Goal: Task Accomplishment & Management: Manage account settings

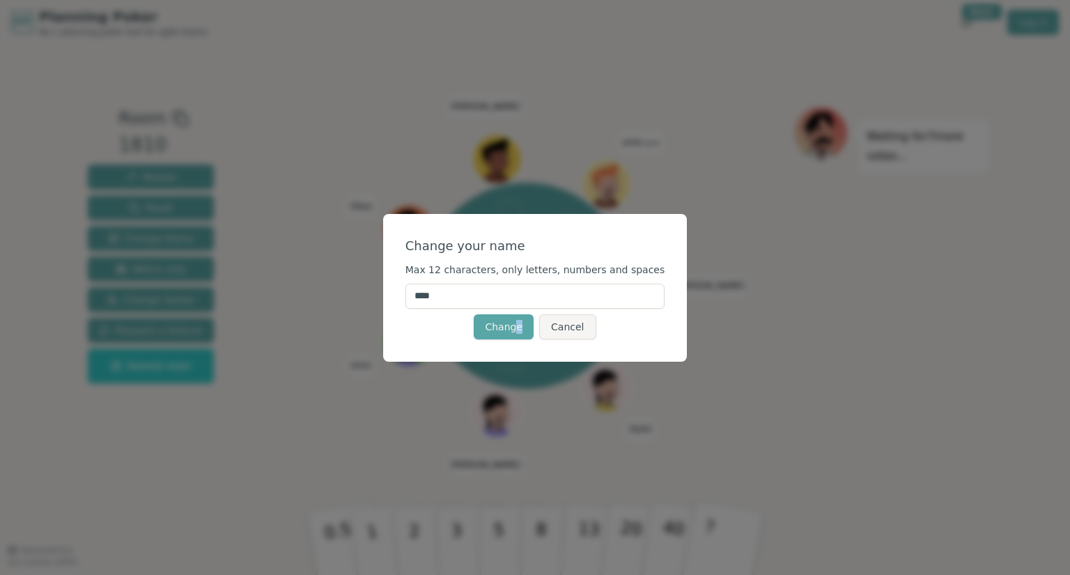
drag, startPoint x: 511, startPoint y: 443, endPoint x: 525, endPoint y: 323, distance: 121.4
click at [525, 323] on div "Change your name Max 12 characters, only letters, numbers and spaces **** Chang…" at bounding box center [535, 287] width 1070 height 575
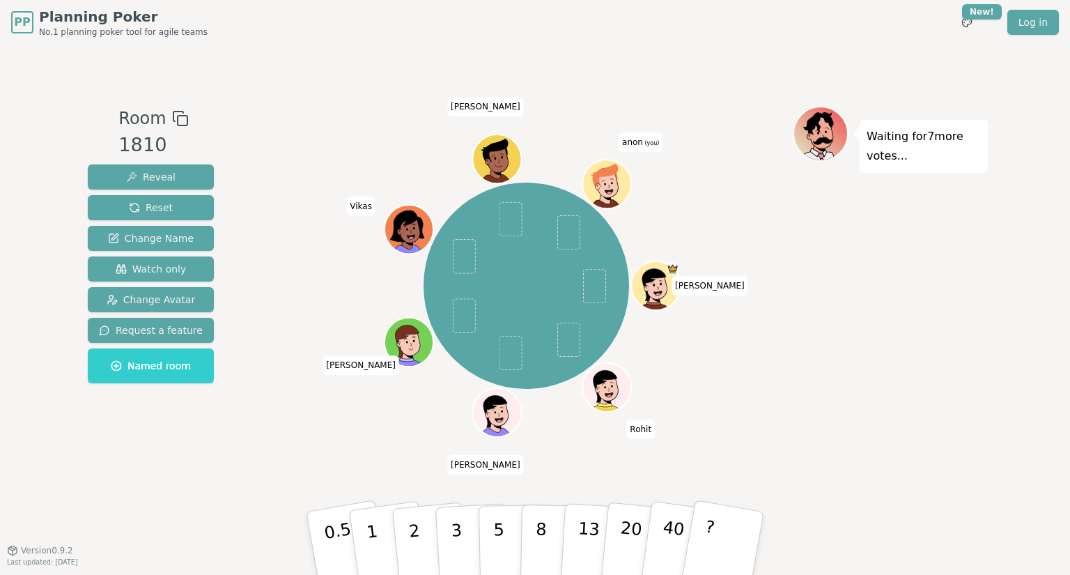
click at [635, 150] on span "anon (you)" at bounding box center [641, 142] width 44 height 20
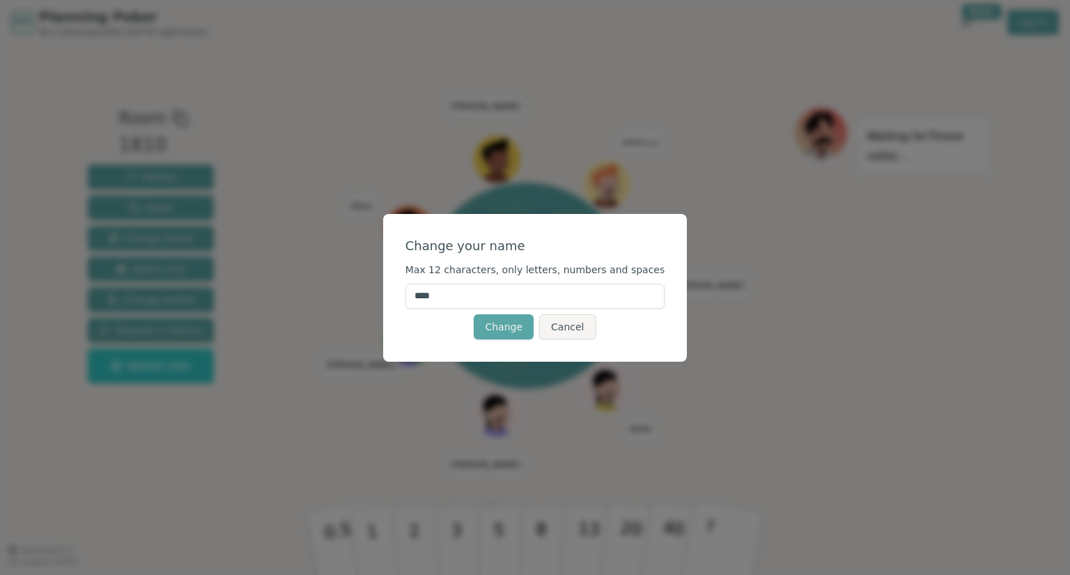
click at [635, 150] on div "Change your name Max 12 characters, only letters, numbers and spaces **** Chang…" at bounding box center [535, 287] width 1070 height 575
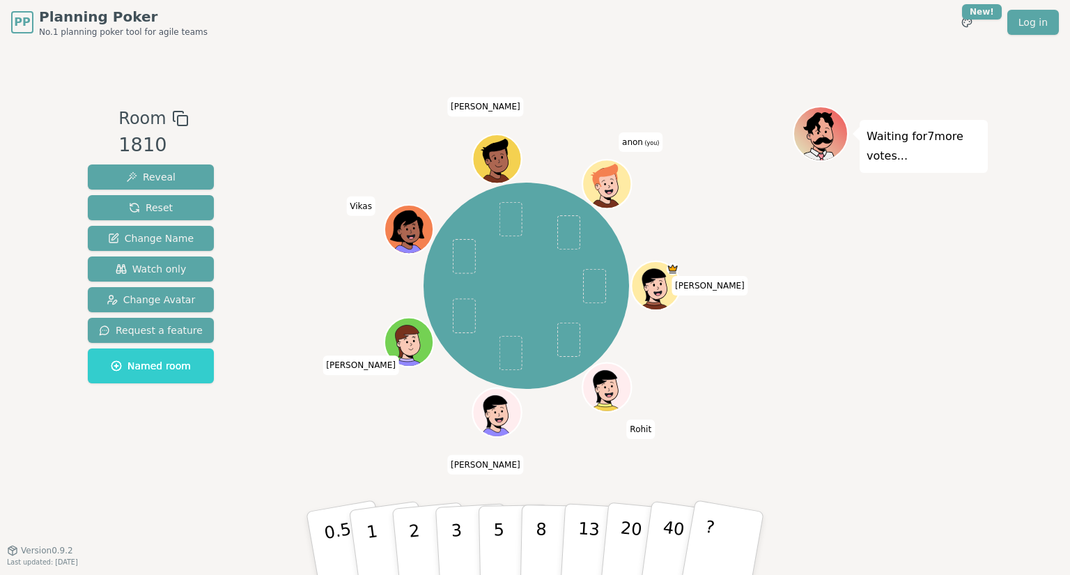
click at [635, 150] on div "Tejal Rohit Ajay Sanap Mohammed Vikas esha kaushik anon (you)" at bounding box center [526, 286] width 533 height 311
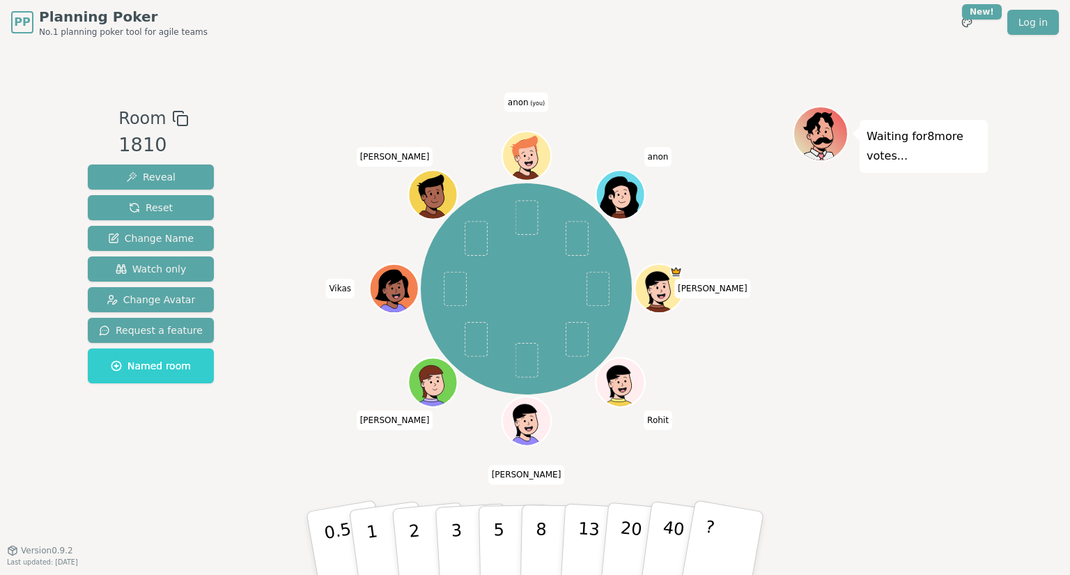
click at [529, 102] on span "(you)" at bounding box center [537, 103] width 17 height 6
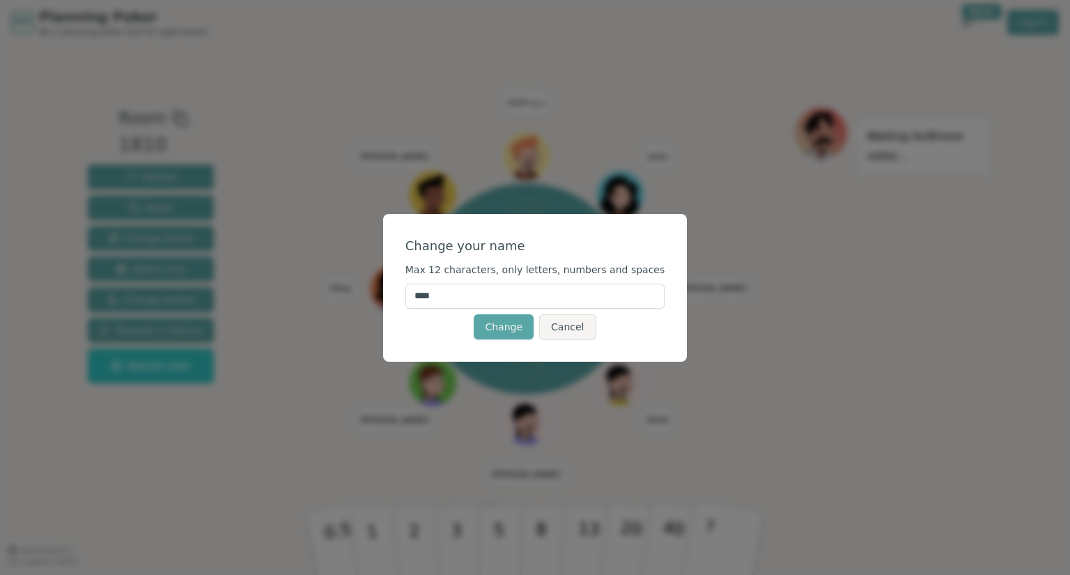
click at [469, 288] on input "****" at bounding box center [535, 296] width 260 height 25
type input "*"
type input "********"
click at [496, 327] on button "Change" at bounding box center [504, 326] width 60 height 25
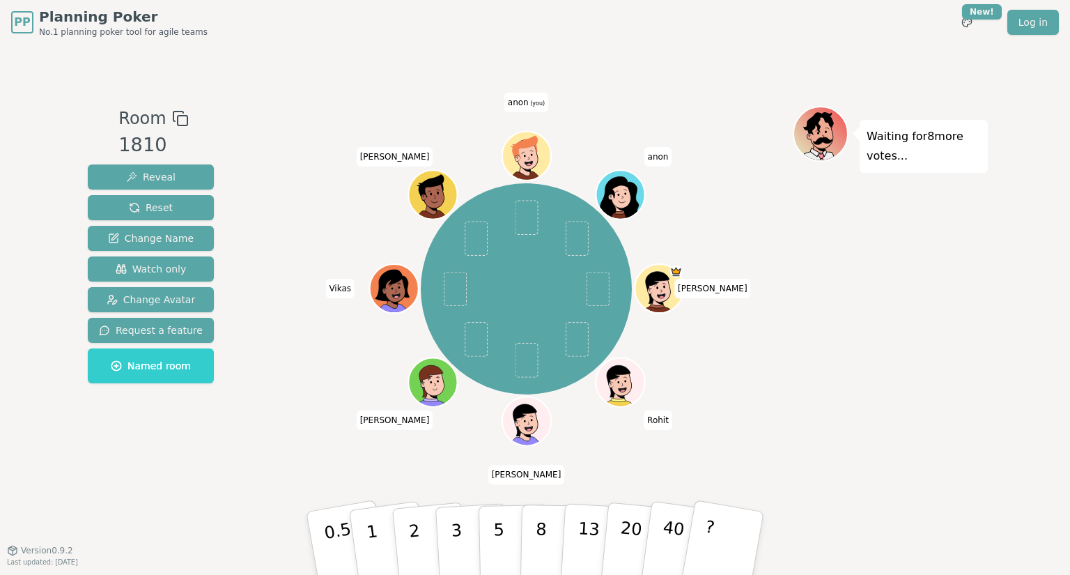
click at [534, 103] on span "(you)" at bounding box center [537, 103] width 17 height 6
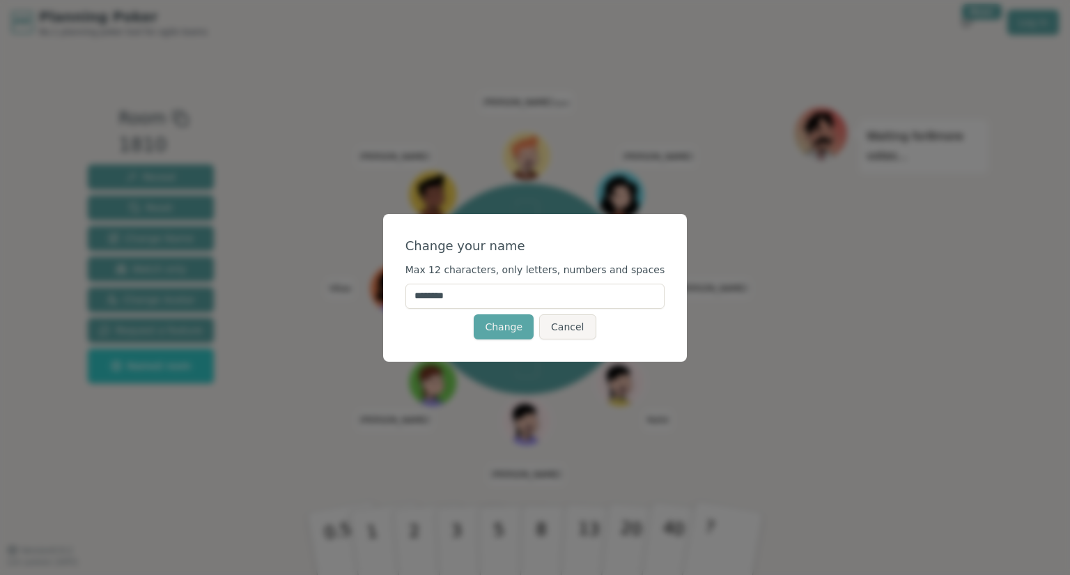
click at [478, 299] on input "****" at bounding box center [535, 296] width 260 height 25
type input "*"
type input "********"
click button "Change" at bounding box center [504, 326] width 60 height 25
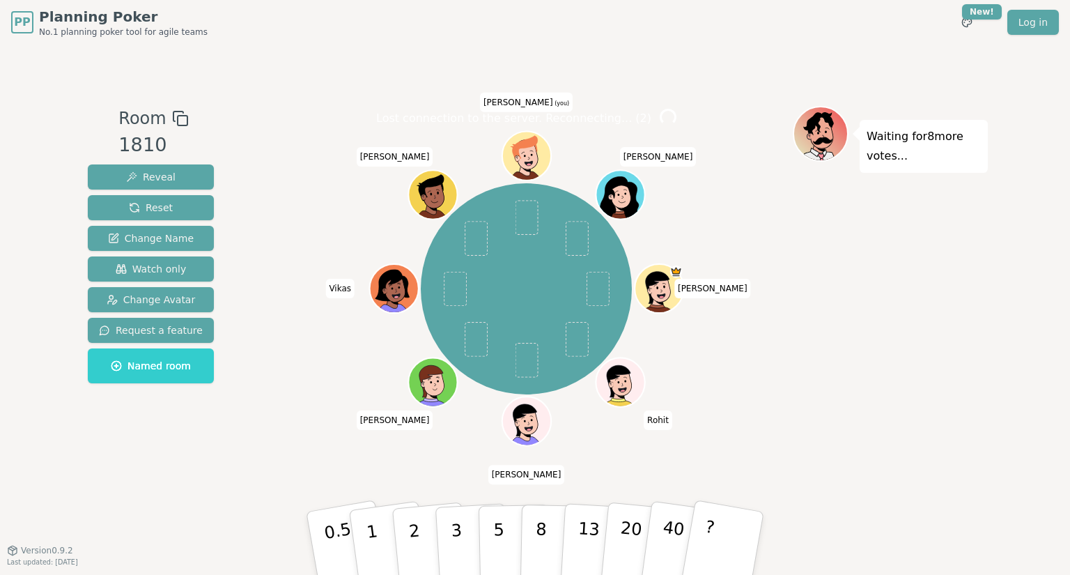
drag, startPoint x: 527, startPoint y: 149, endPoint x: 536, endPoint y: 143, distance: 11.0
click at [536, 143] on icon at bounding box center [525, 149] width 26 height 26
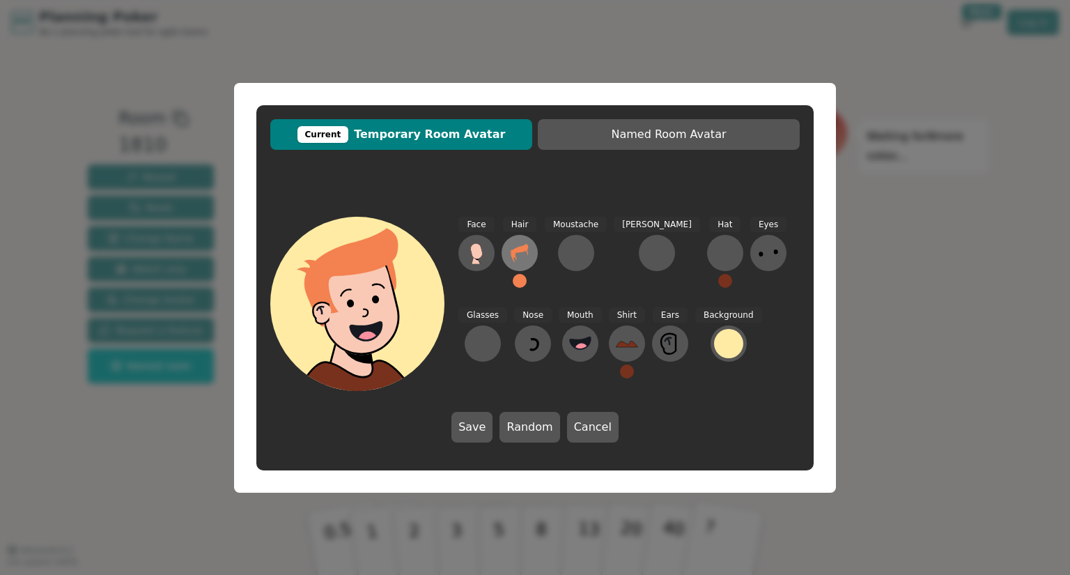
click at [520, 255] on icon at bounding box center [520, 253] width 22 height 22
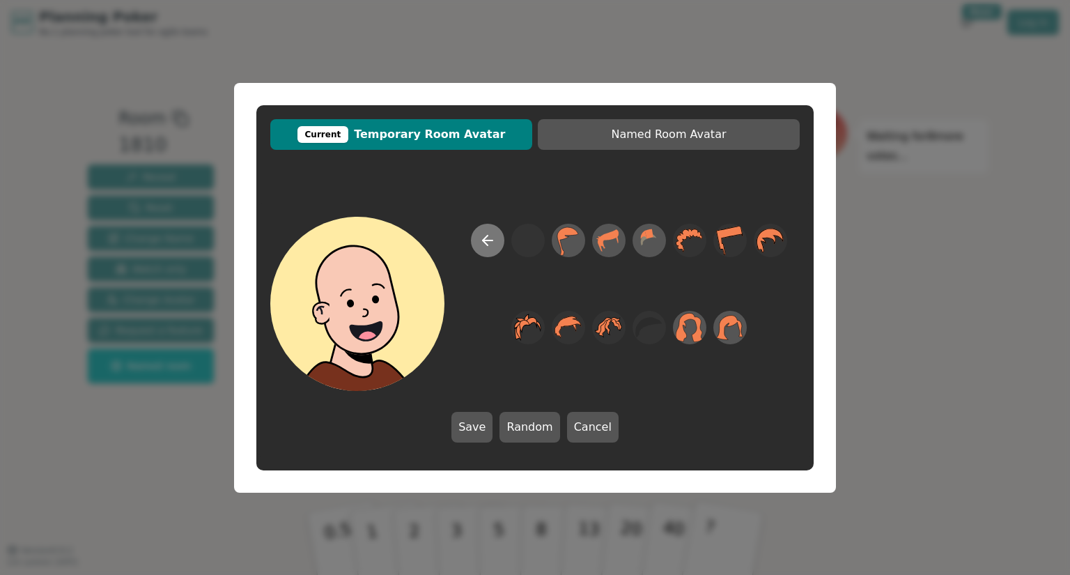
click at [488, 243] on icon at bounding box center [487, 240] width 17 height 17
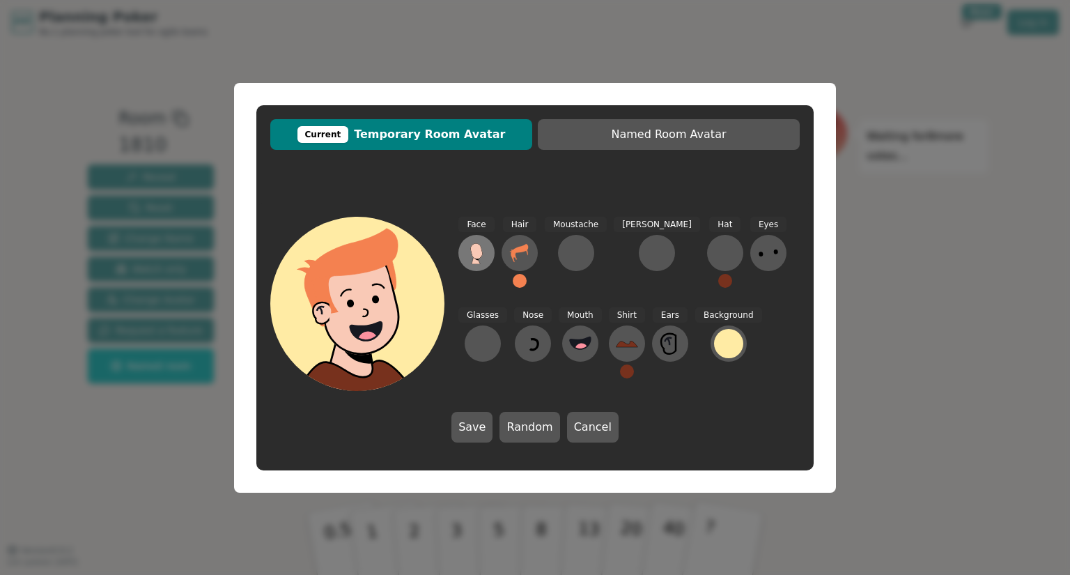
click at [476, 255] on icon at bounding box center [476, 250] width 12 height 15
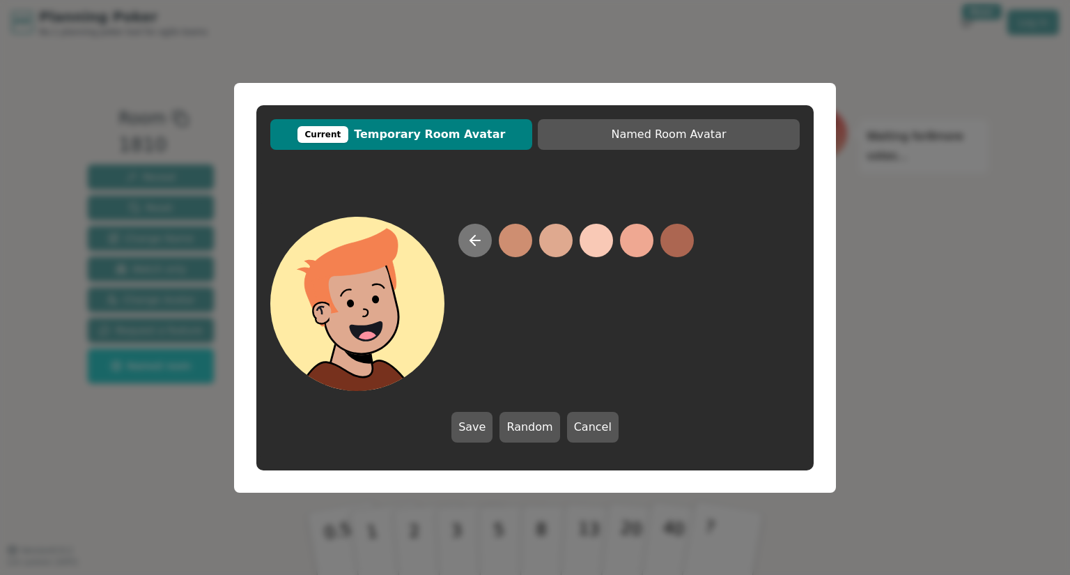
click at [470, 240] on icon at bounding box center [475, 240] width 10 height 0
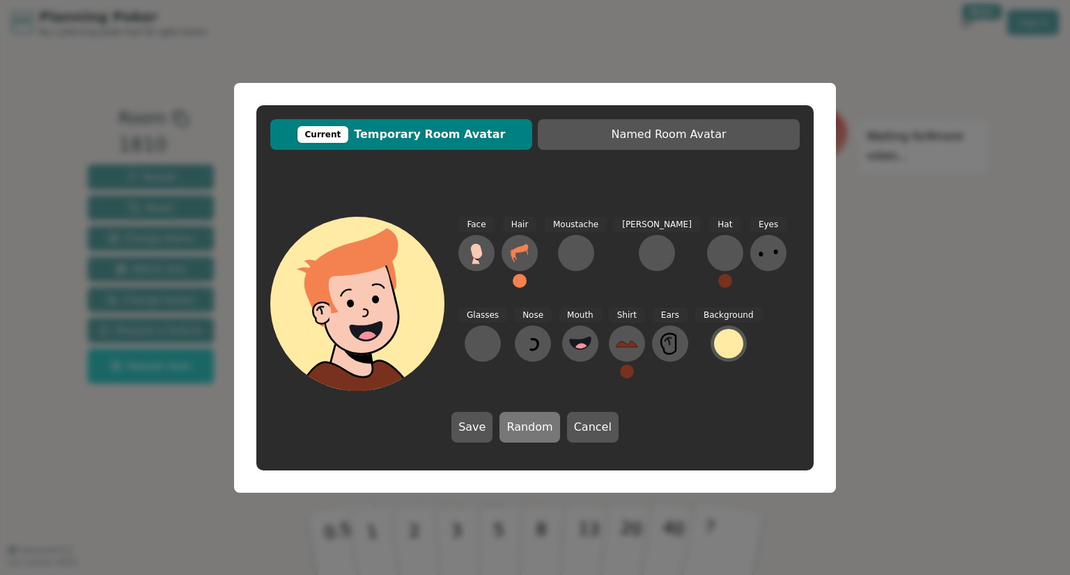
click at [536, 424] on button "Random" at bounding box center [529, 427] width 60 height 31
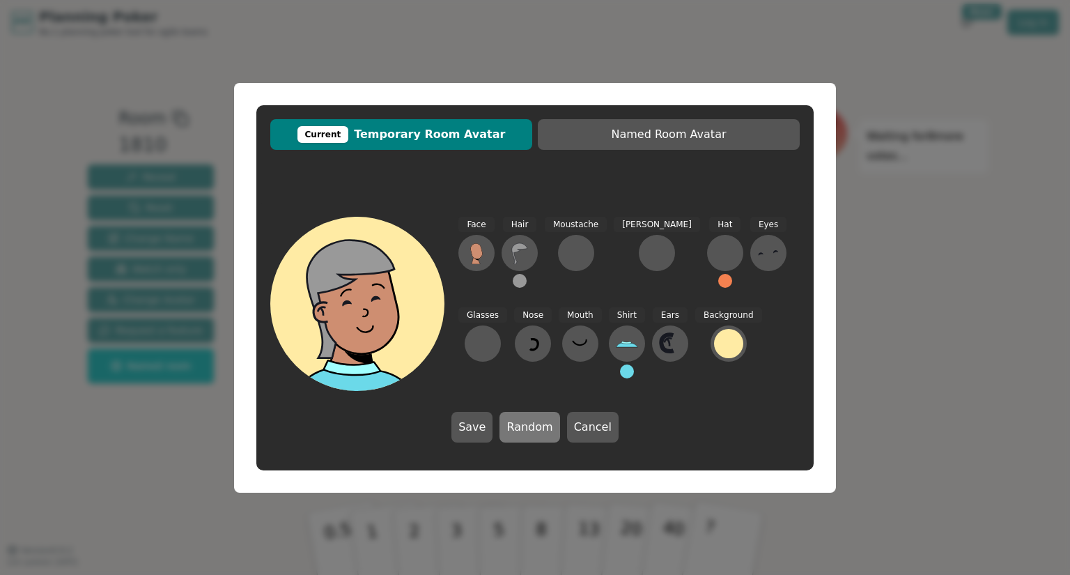
click at [536, 424] on button "Random" at bounding box center [529, 427] width 60 height 31
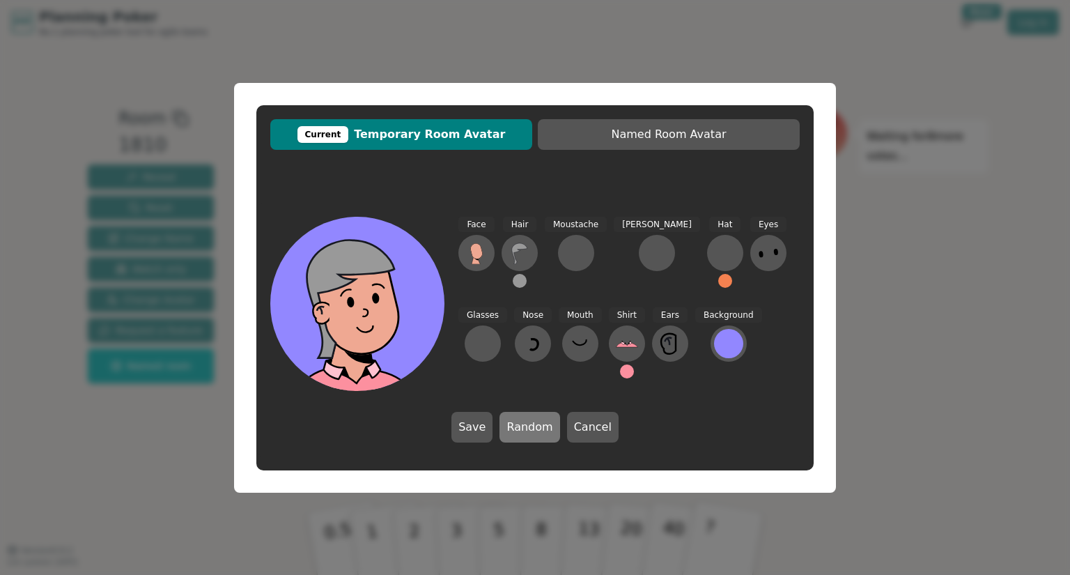
click at [536, 424] on button "Random" at bounding box center [529, 427] width 60 height 31
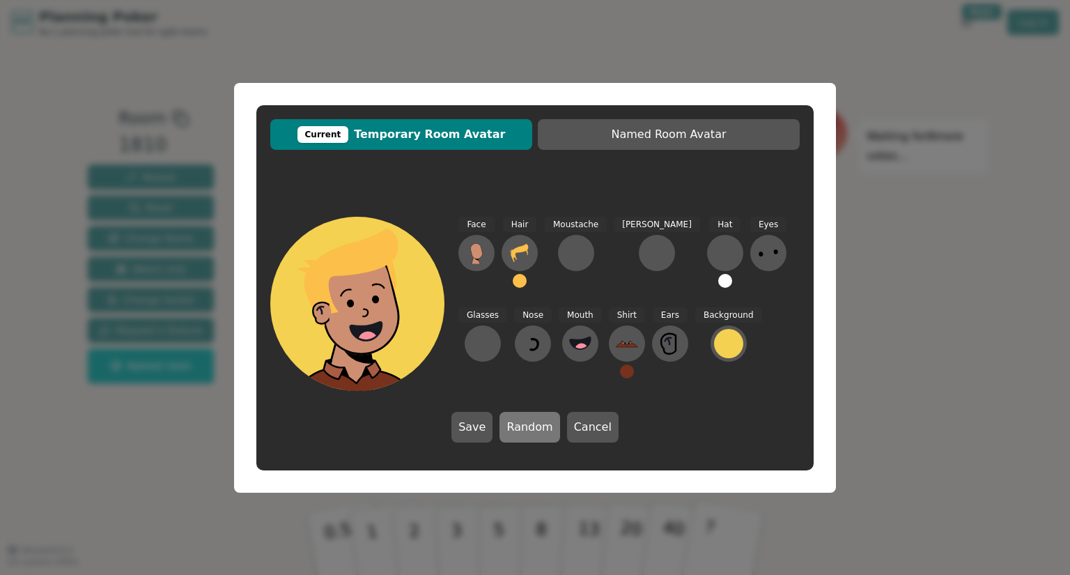
click at [536, 424] on button "Random" at bounding box center [529, 427] width 60 height 31
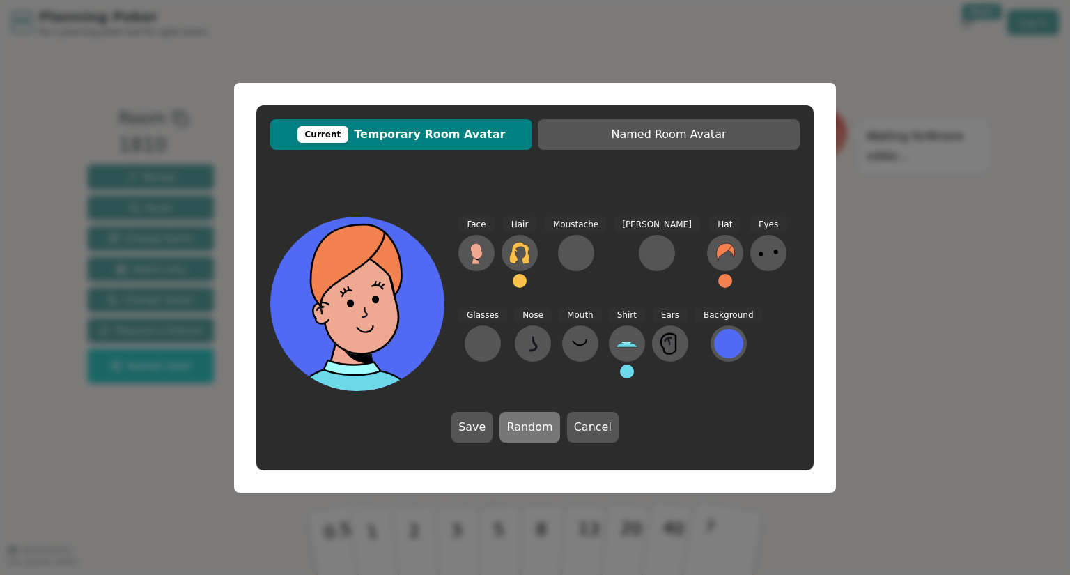
click at [536, 424] on button "Random" at bounding box center [529, 427] width 60 height 31
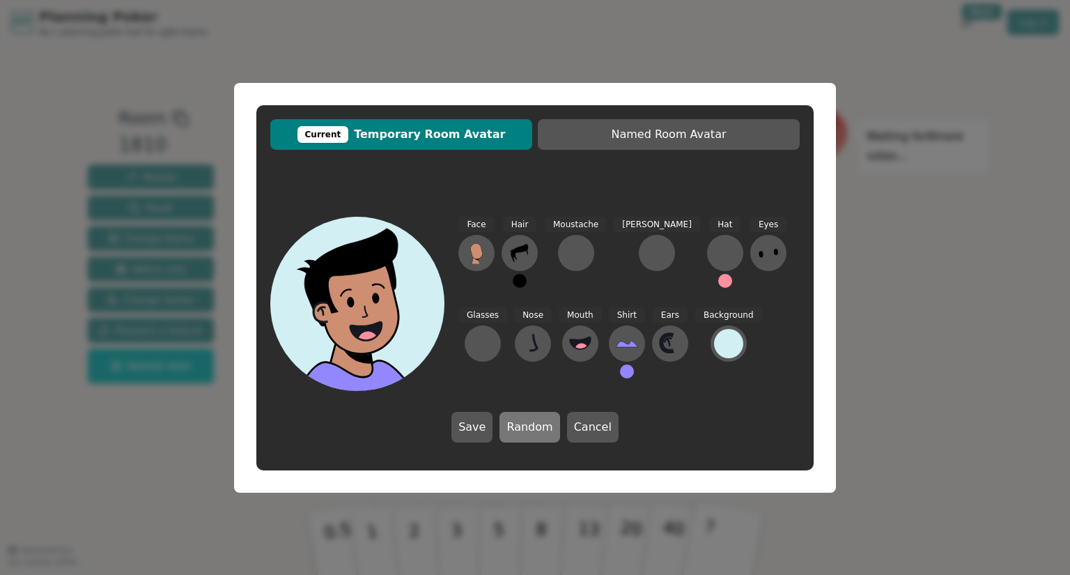
click at [536, 424] on button "Random" at bounding box center [529, 427] width 60 height 31
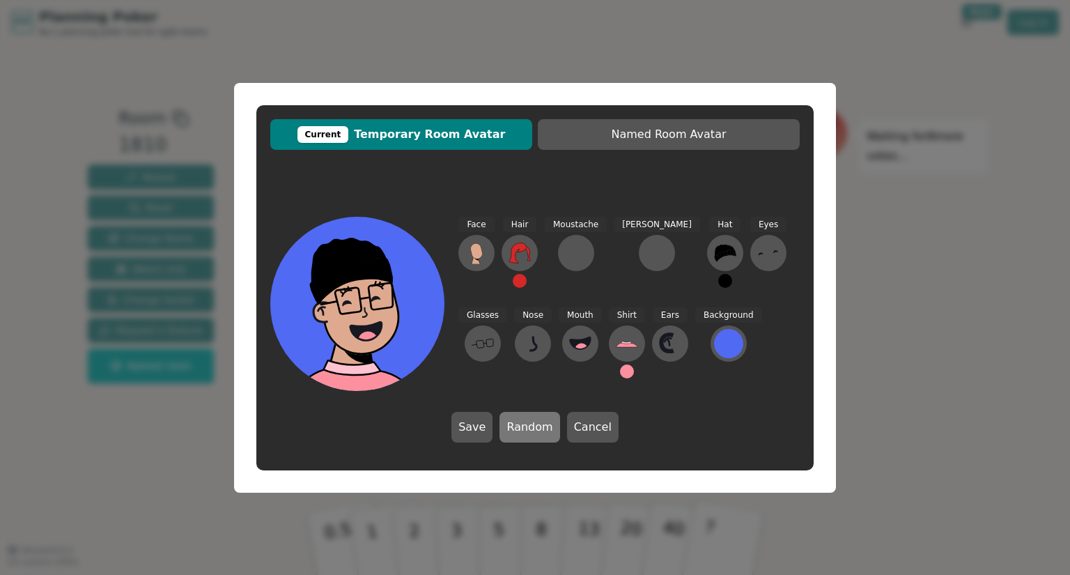
click at [536, 424] on button "Random" at bounding box center [529, 427] width 60 height 31
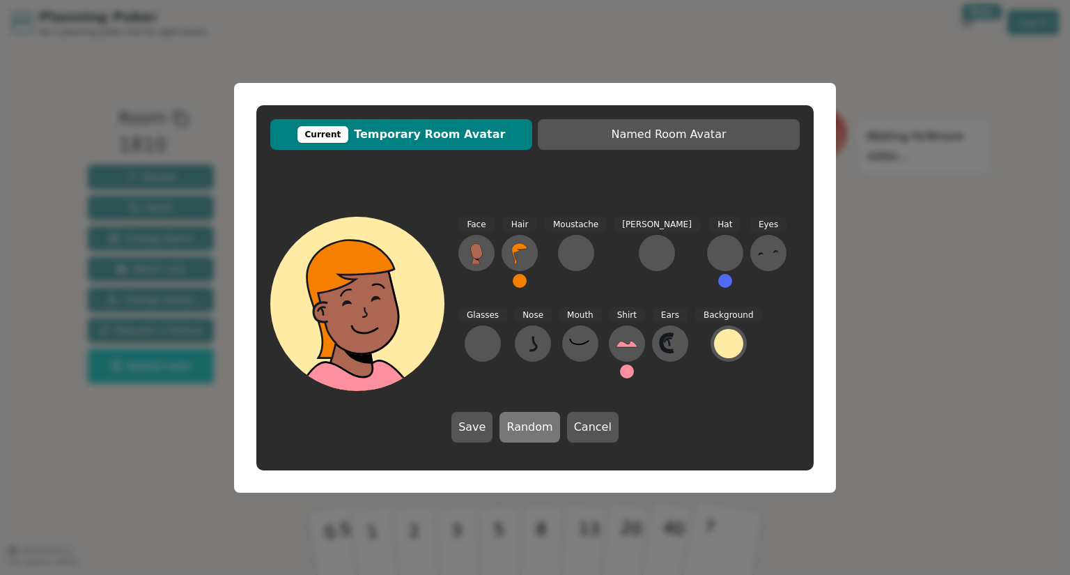
click at [536, 424] on button "Random" at bounding box center [529, 427] width 60 height 31
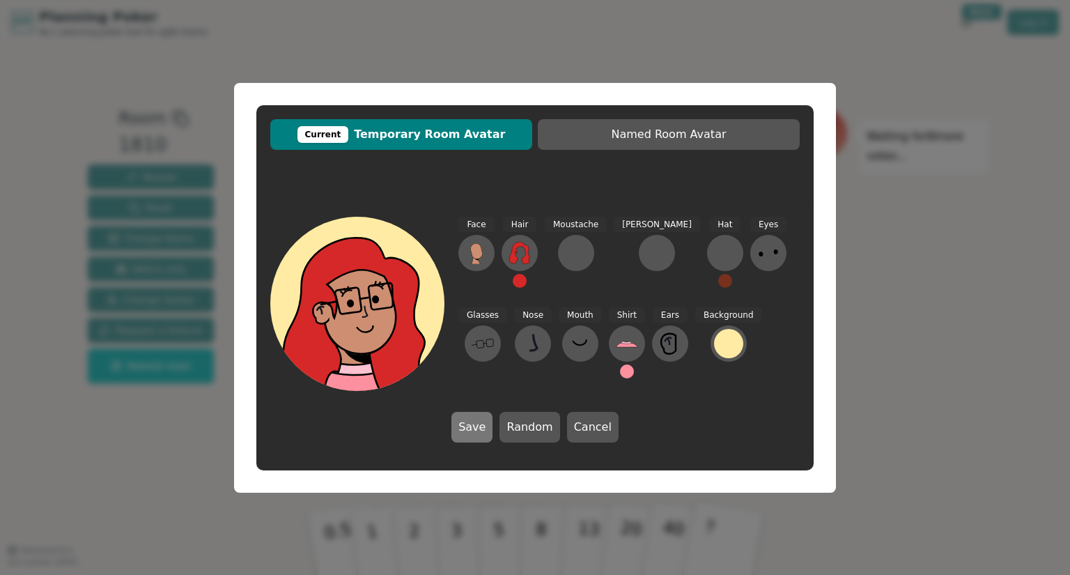
click at [472, 433] on button "Save" at bounding box center [471, 427] width 41 height 31
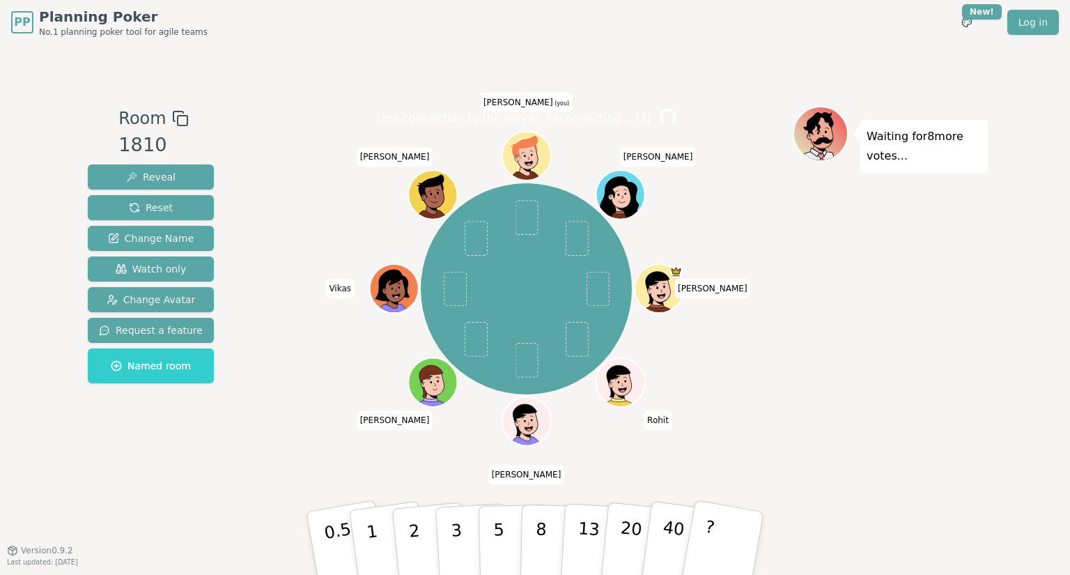
click at [529, 158] on icon at bounding box center [528, 158] width 5 height 4
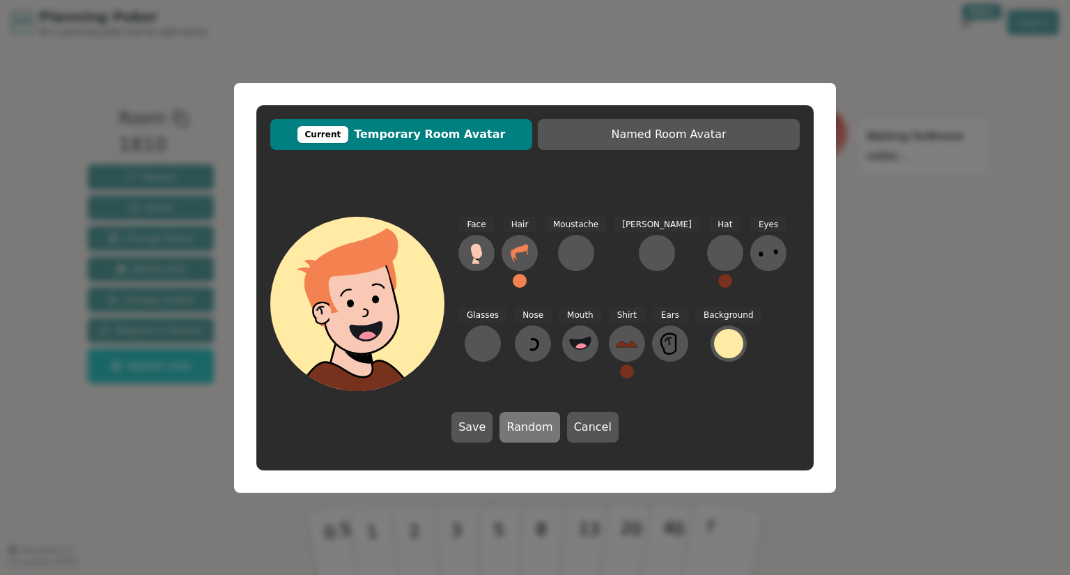
click at [532, 424] on button "Random" at bounding box center [529, 427] width 60 height 31
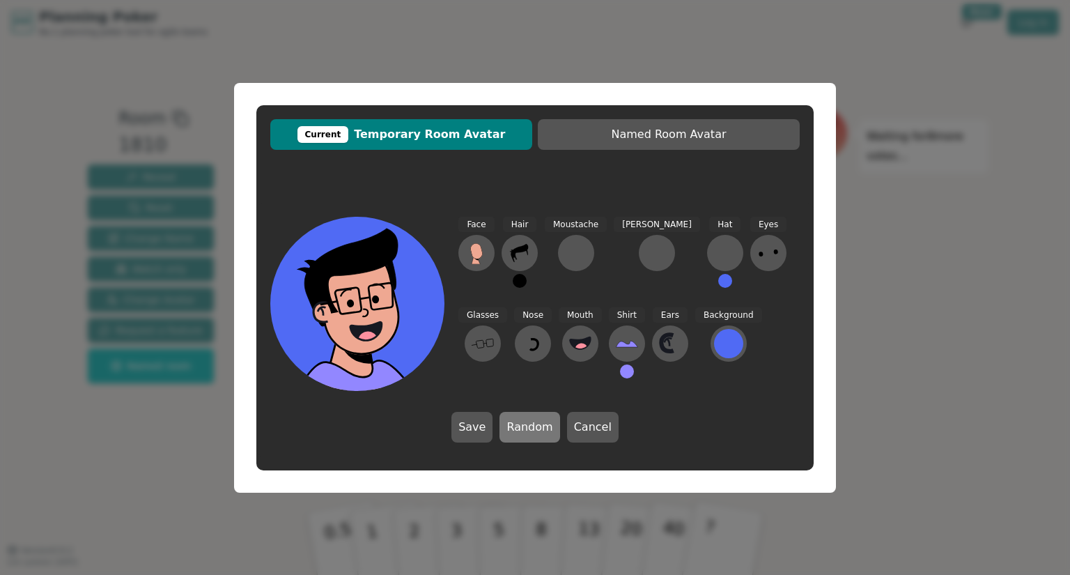
click at [532, 424] on button "Random" at bounding box center [529, 427] width 60 height 31
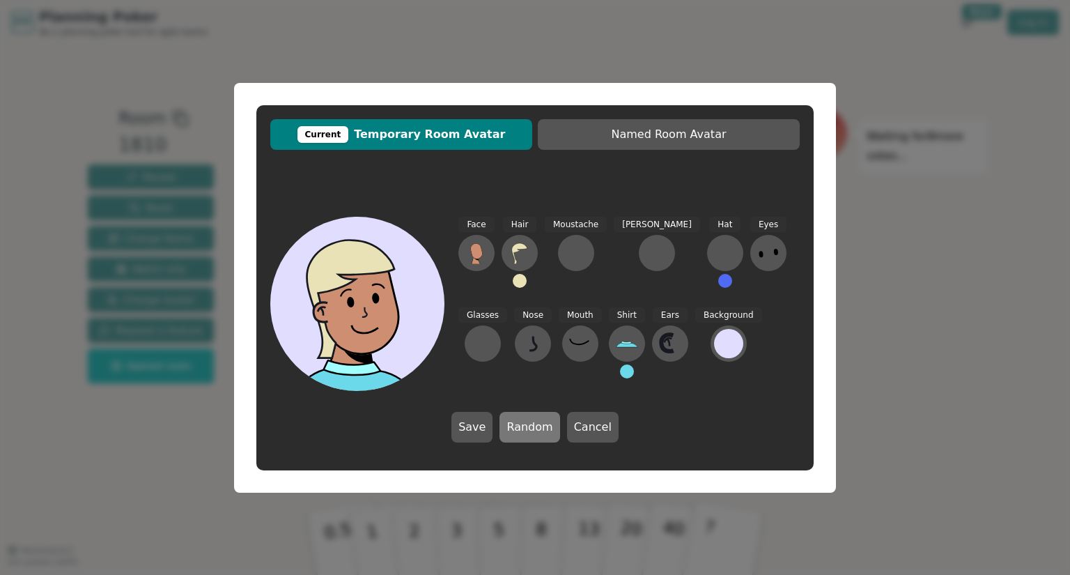
click at [532, 424] on button "Random" at bounding box center [529, 427] width 60 height 31
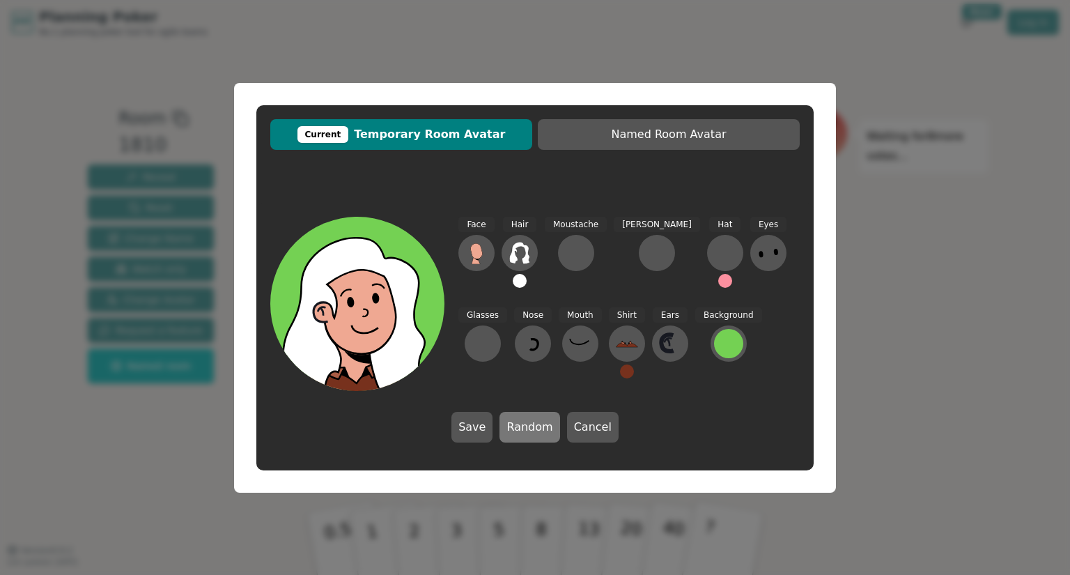
click at [532, 424] on button "Random" at bounding box center [529, 427] width 60 height 31
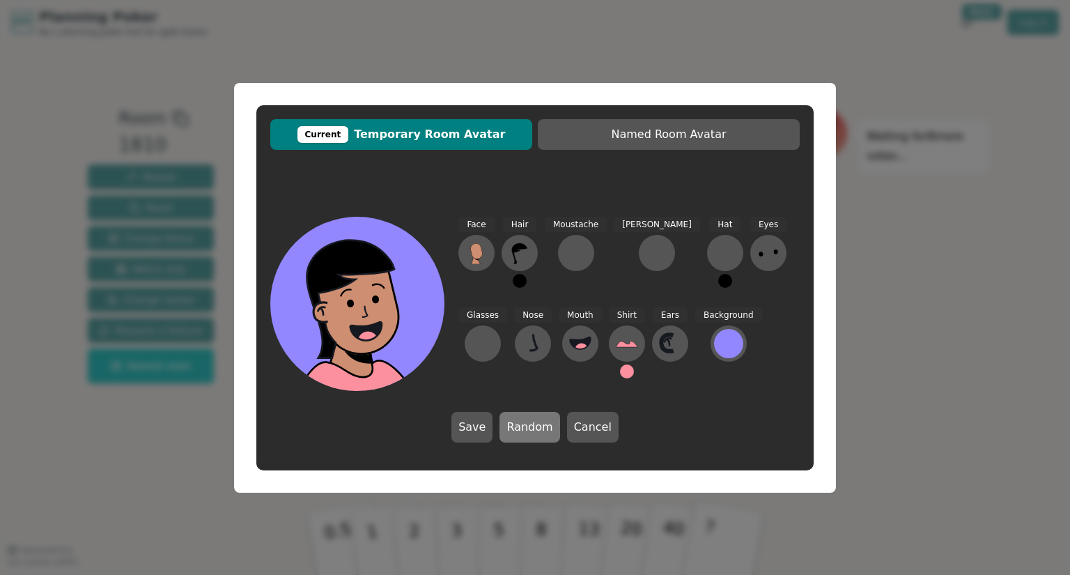
click at [532, 424] on button "Random" at bounding box center [529, 427] width 60 height 31
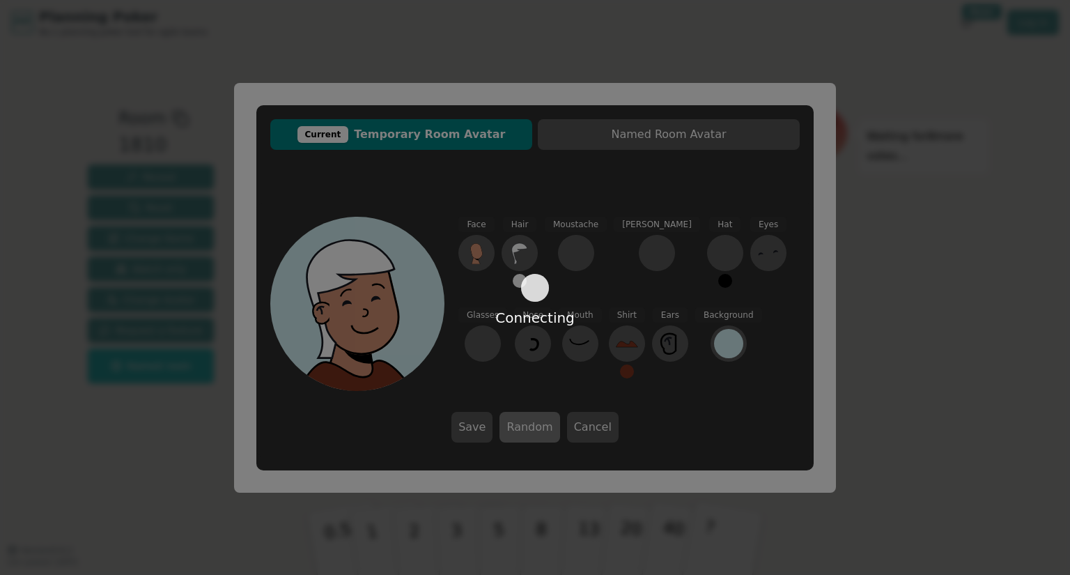
click at [532, 424] on div "Connecting" at bounding box center [535, 287] width 1070 height 575
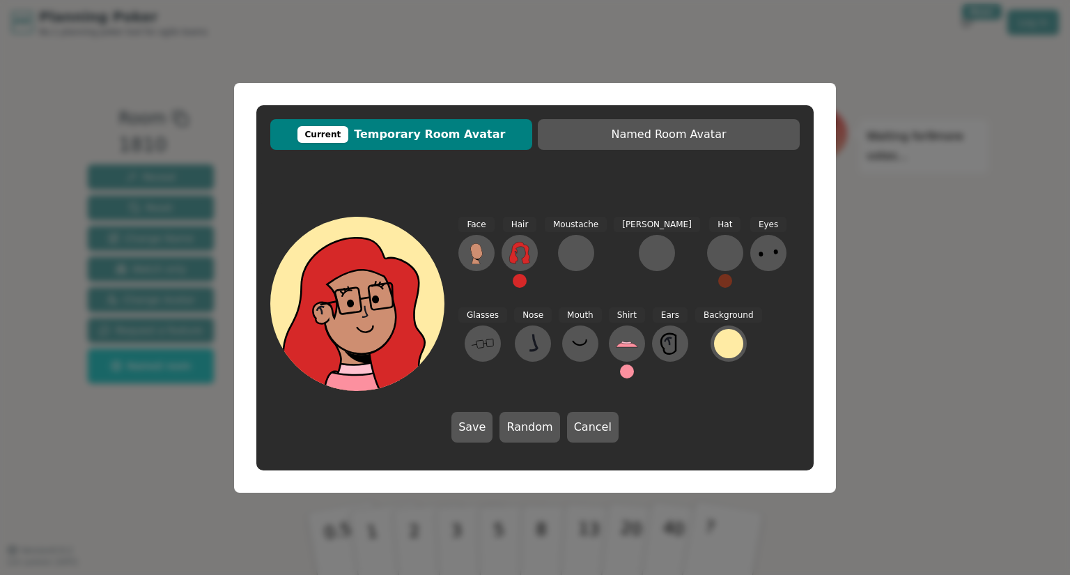
click at [397, 310] on icon at bounding box center [357, 298] width 174 height 35
click at [480, 426] on button "Save" at bounding box center [471, 427] width 41 height 31
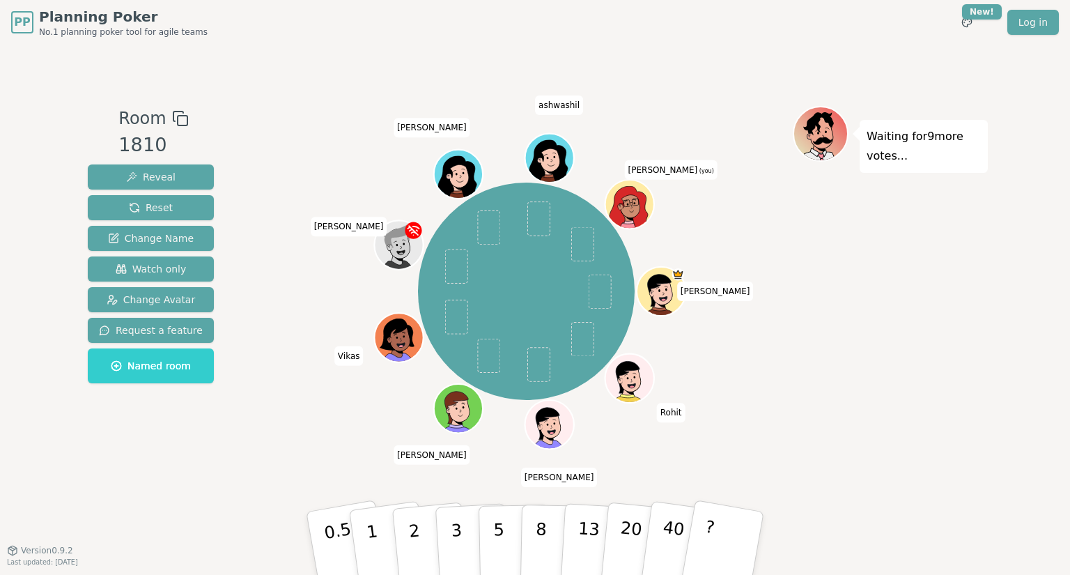
click at [289, 265] on div "Tejal Rohit Ajay Sanap Mohammed Vikas Kashmira Mayur ashwashil Kashmira (you)" at bounding box center [526, 291] width 533 height 321
